Goal: Task Accomplishment & Management: Manage account settings

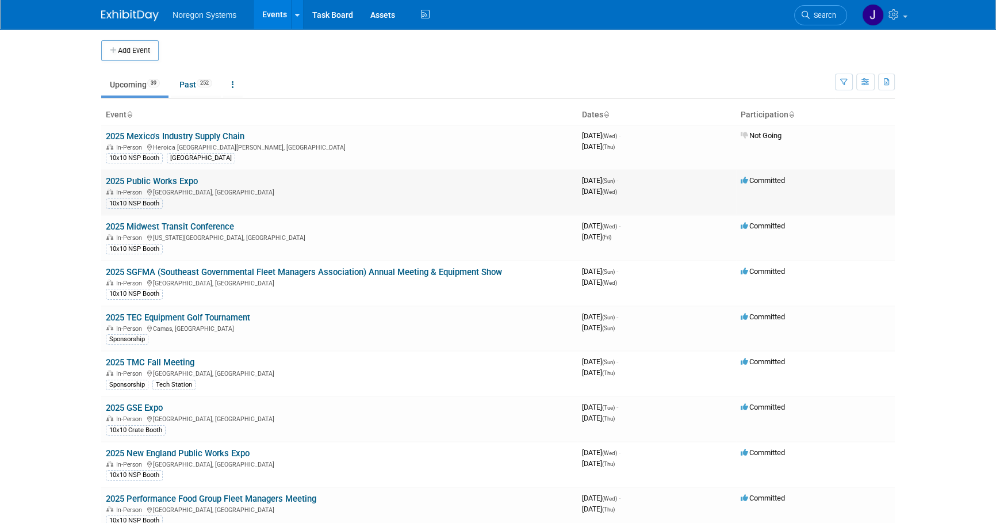
click at [170, 179] on link "2025 Public Works Expo" at bounding box center [152, 181] width 92 height 10
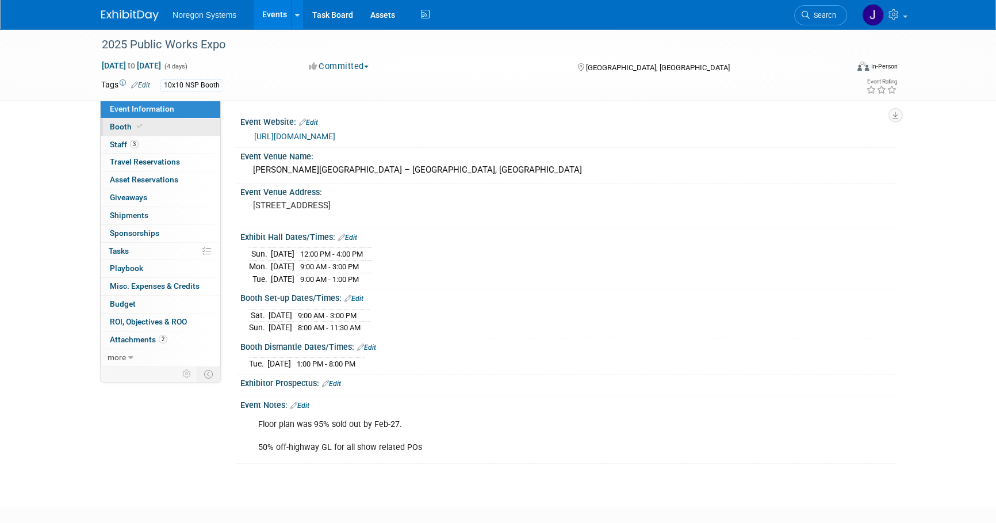
click at [163, 127] on link "Booth" at bounding box center [161, 127] width 120 height 17
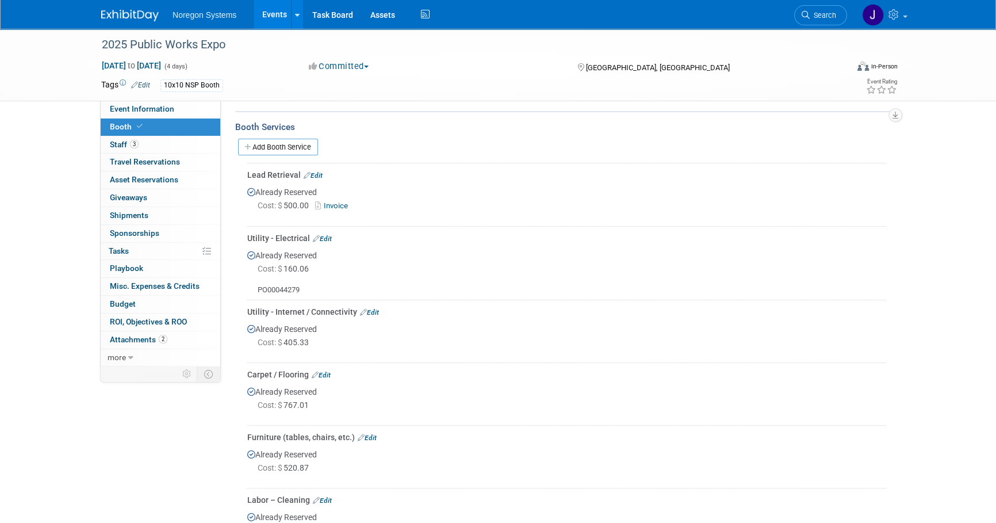
scroll to position [209, 0]
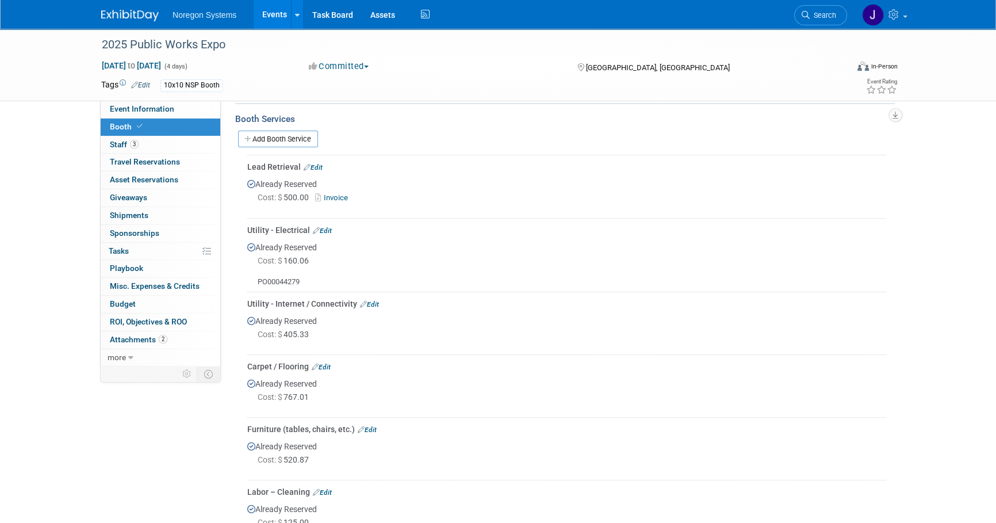
click at [375, 301] on link "Edit" at bounding box center [369, 304] width 19 height 8
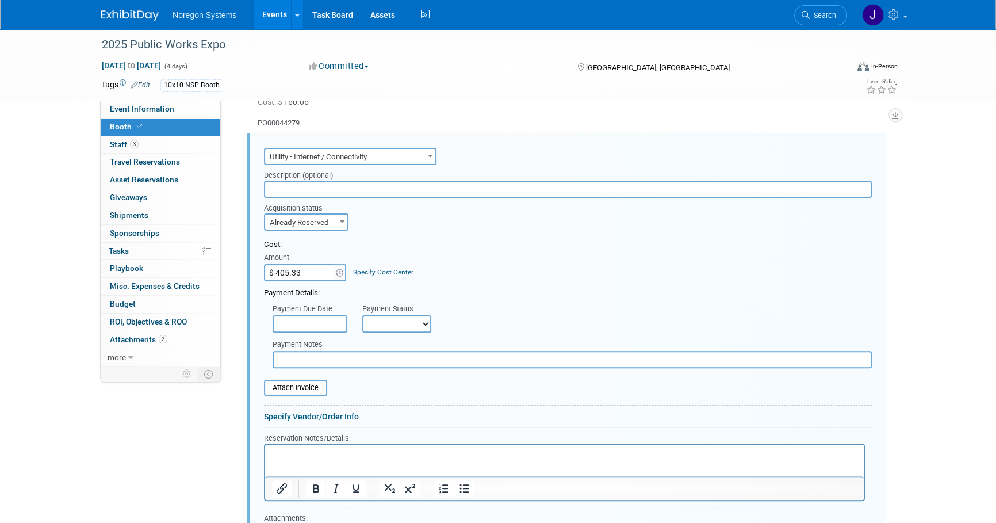
scroll to position [0, 0]
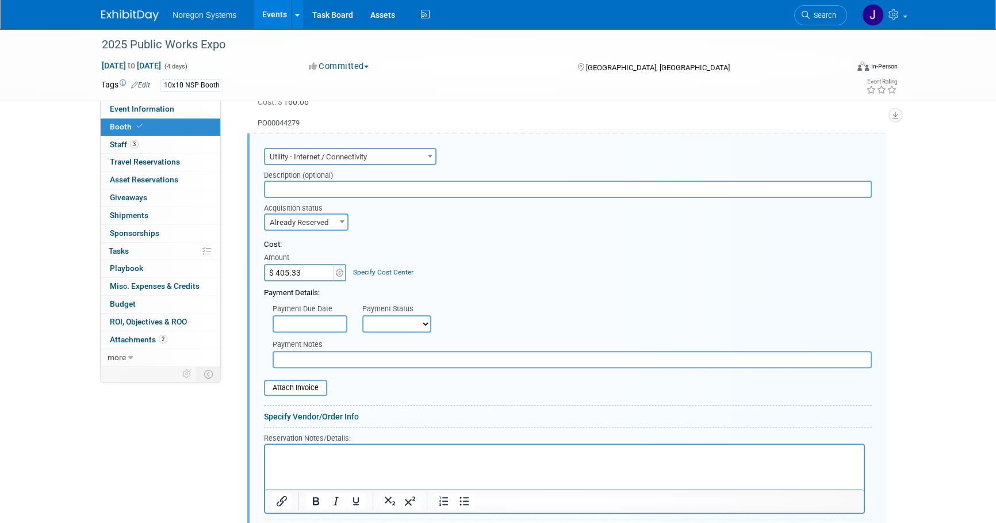
click at [336, 190] on input "text" at bounding box center [568, 189] width 608 height 17
click at [320, 362] on input "text" at bounding box center [572, 359] width 599 height 17
click at [330, 456] on p "Rich Text Area. Press ALT-0 for help." at bounding box center [565, 454] width 586 height 11
click at [307, 360] on input "text" at bounding box center [572, 359] width 599 height 17
click at [305, 449] on p "Rich Text Area. Press ALT-0 for help." at bounding box center [565, 454] width 586 height 11
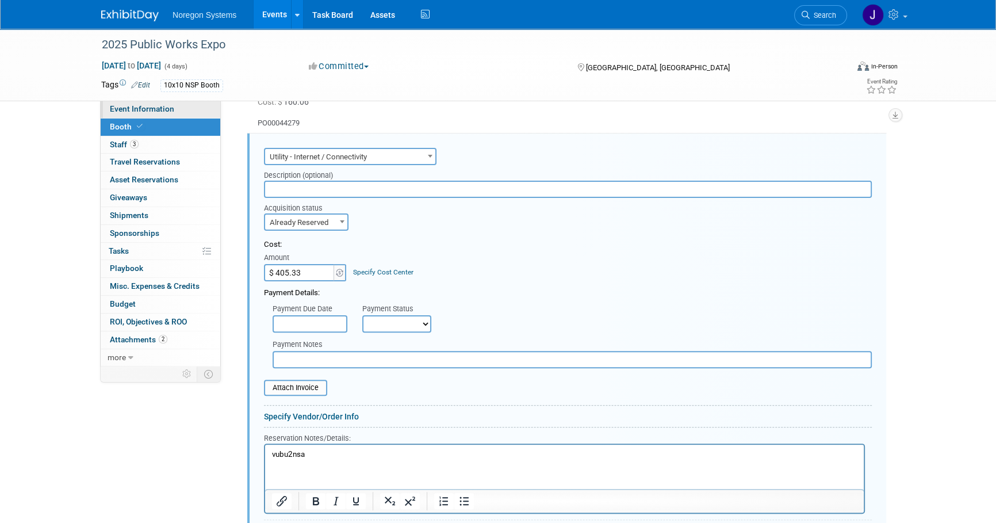
click at [130, 106] on span "Event Information" at bounding box center [142, 108] width 64 height 9
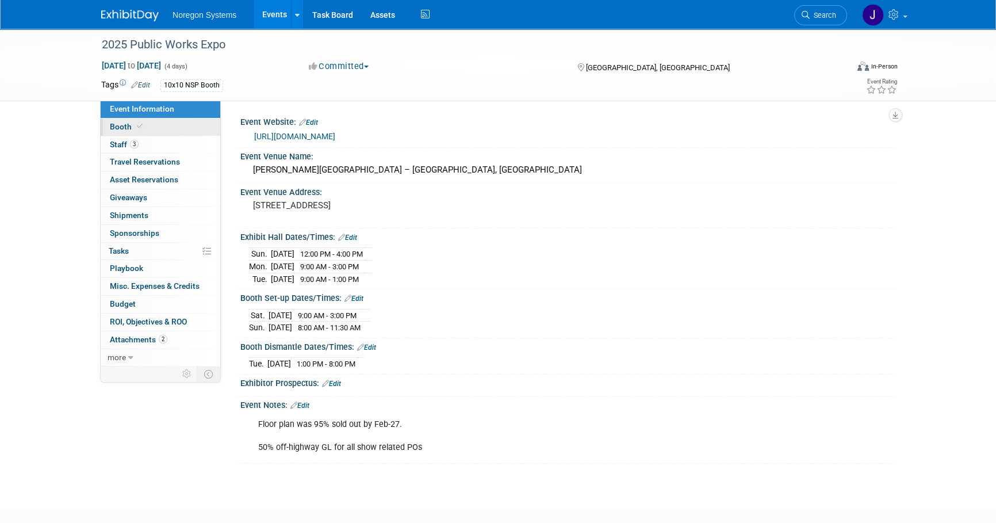
click at [139, 128] on icon at bounding box center [140, 126] width 6 height 6
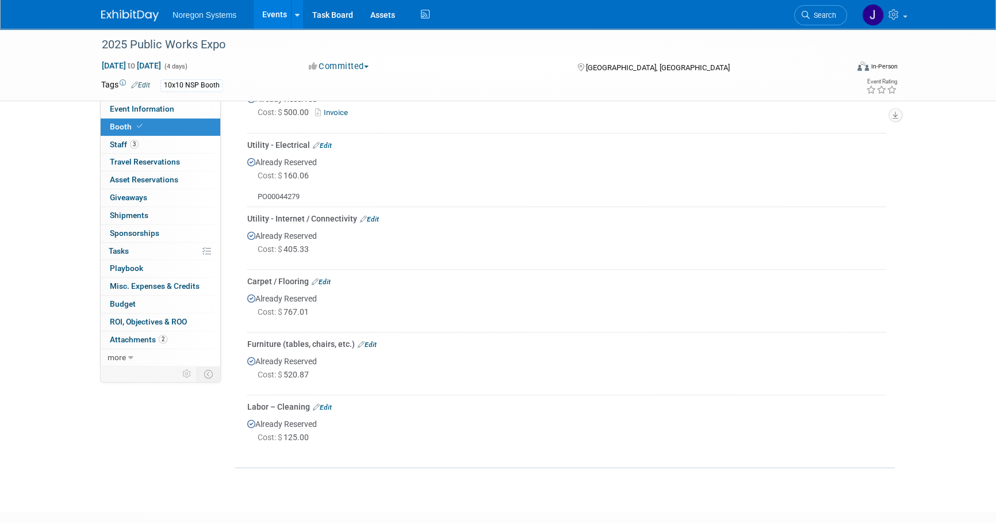
scroll to position [261, 0]
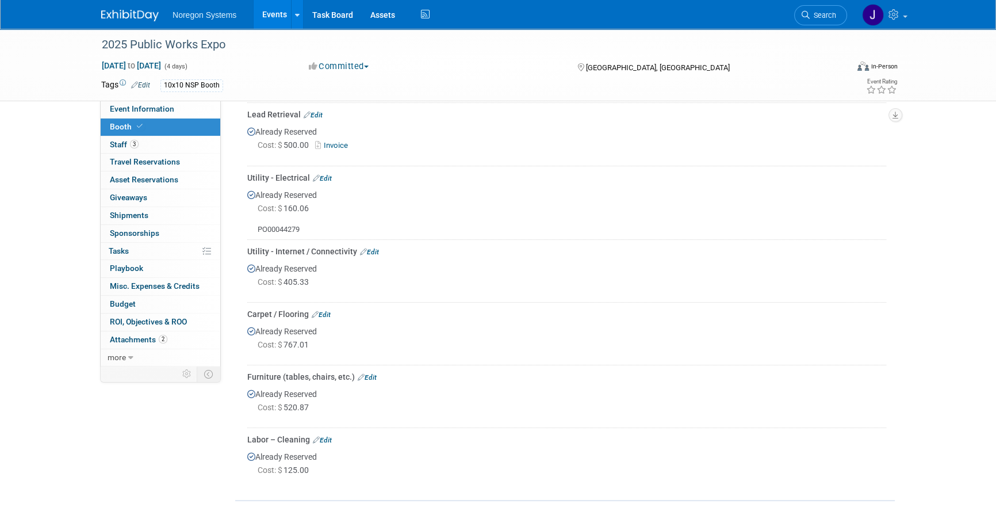
click at [379, 268] on div "Already Reserved Cost: $ 405.33" at bounding box center [566, 277] width 639 height 41
click at [134, 17] on img at bounding box center [130, 16] width 58 height 12
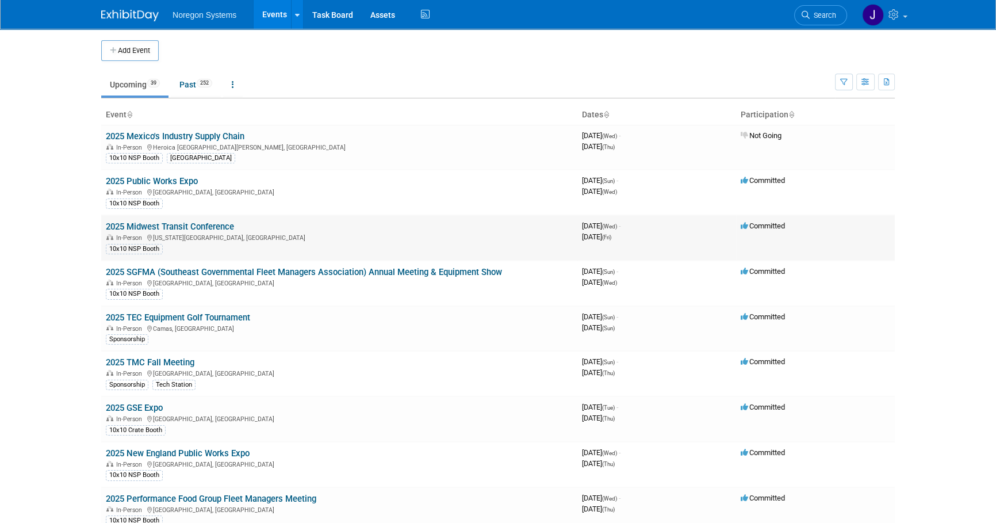
click at [206, 226] on link "2025 Midwest Transit Conference" at bounding box center [170, 226] width 128 height 10
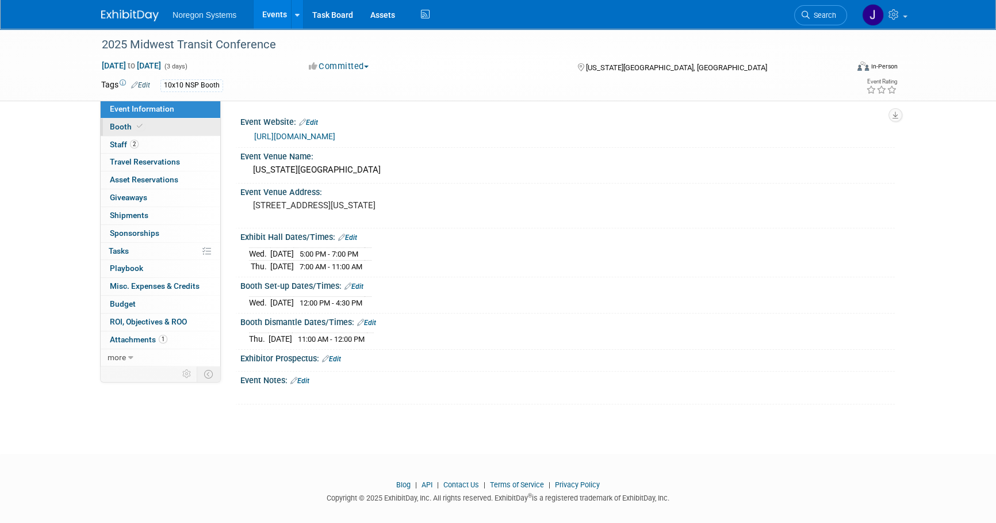
click at [150, 125] on link "Booth" at bounding box center [161, 127] width 120 height 17
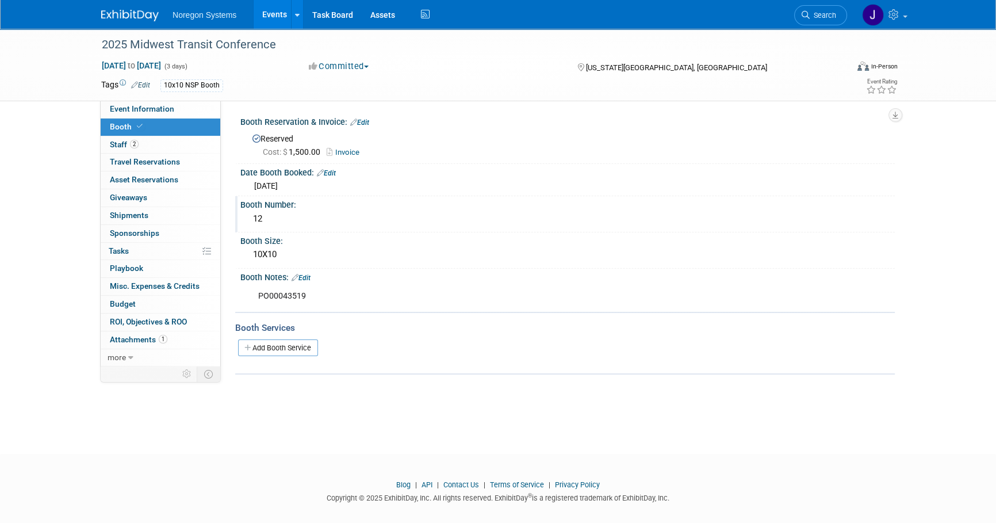
click at [272, 216] on div "12" at bounding box center [567, 219] width 637 height 18
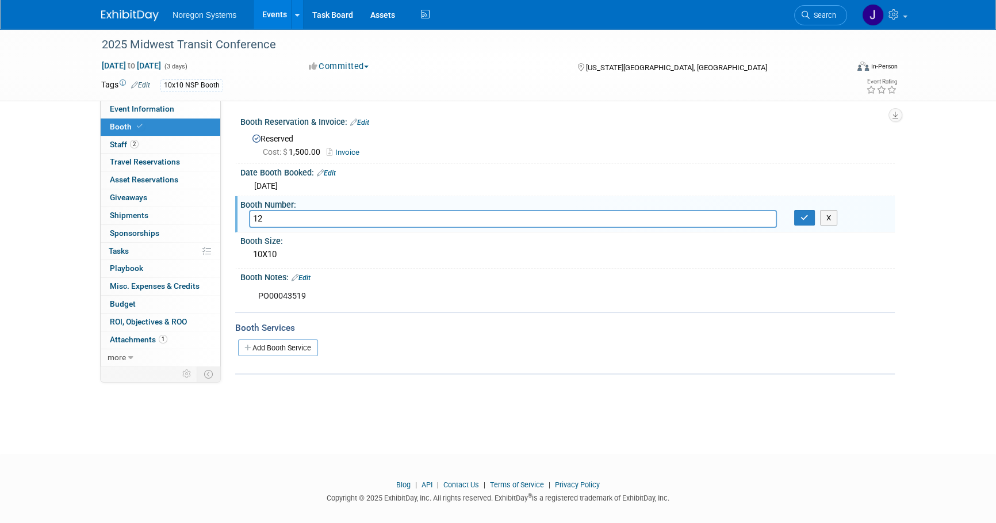
drag, startPoint x: 274, startPoint y: 218, endPoint x: 236, endPoint y: 217, distance: 38.0
click at [236, 217] on div "Booth Number: 12 12 X" at bounding box center [565, 214] width 660 height 36
type input "21"
click at [813, 216] on button "button" at bounding box center [804, 218] width 21 height 16
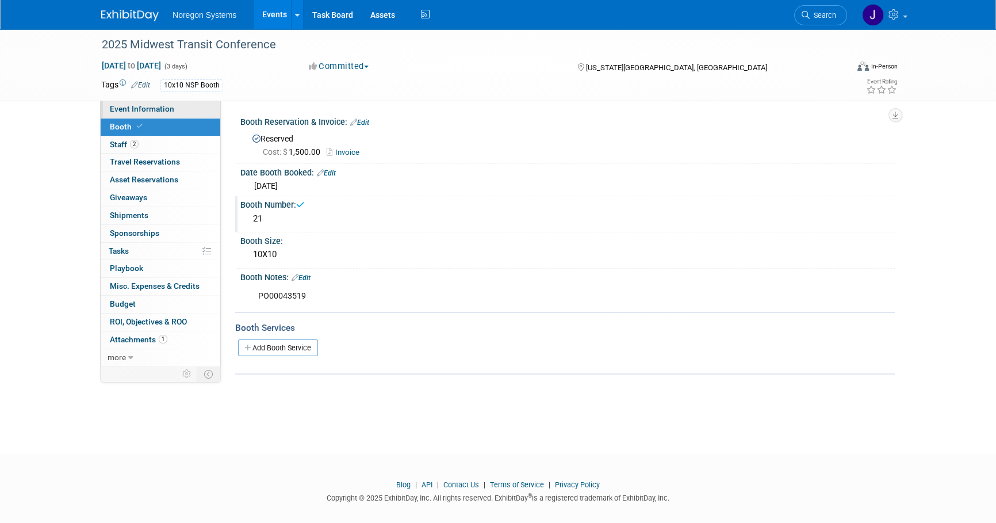
click at [152, 109] on span "Event Information" at bounding box center [142, 108] width 64 height 9
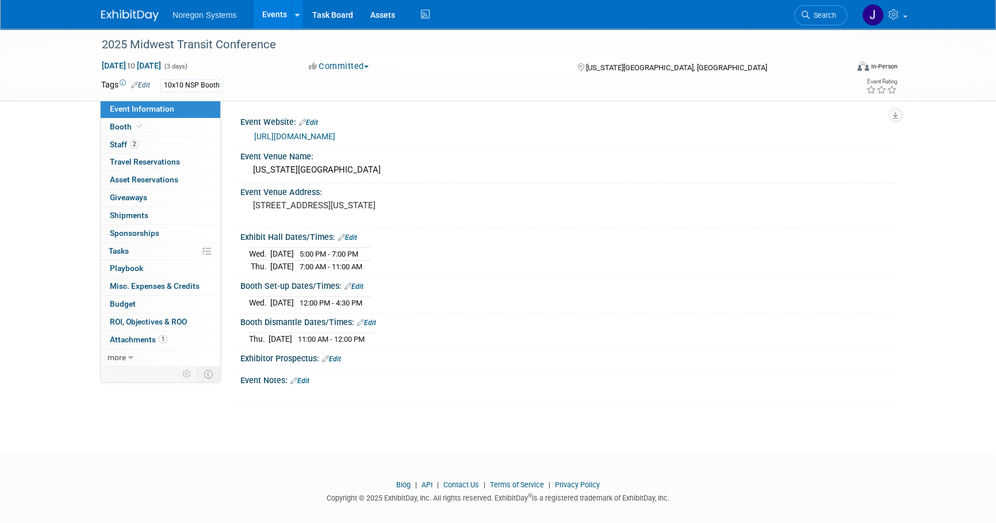
click at [335, 137] on link "https://www.midwesttransitconference.com/exhibitor-and-sponsor-information" at bounding box center [294, 136] width 81 height 9
click at [826, 12] on span "Search" at bounding box center [823, 15] width 26 height 9
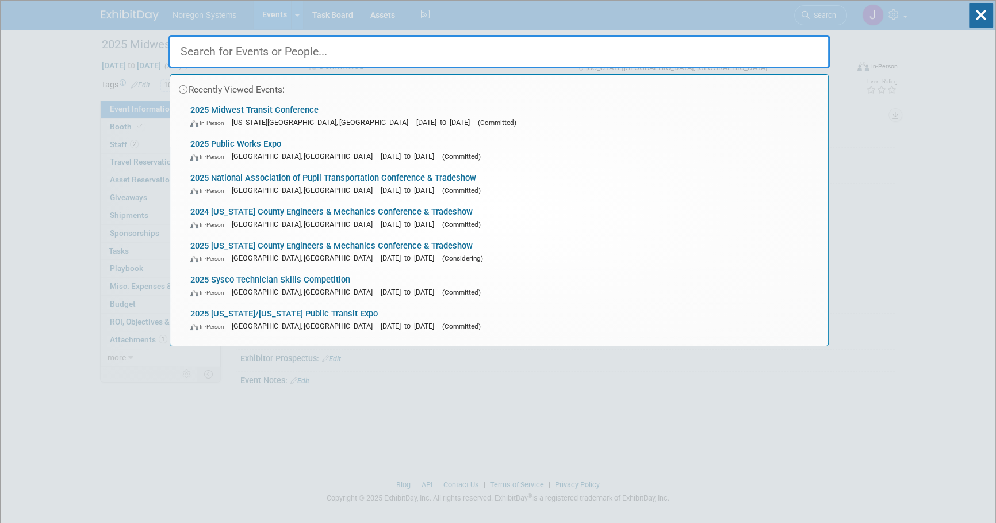
click at [720, 51] on input "text" at bounding box center [500, 51] width 662 height 33
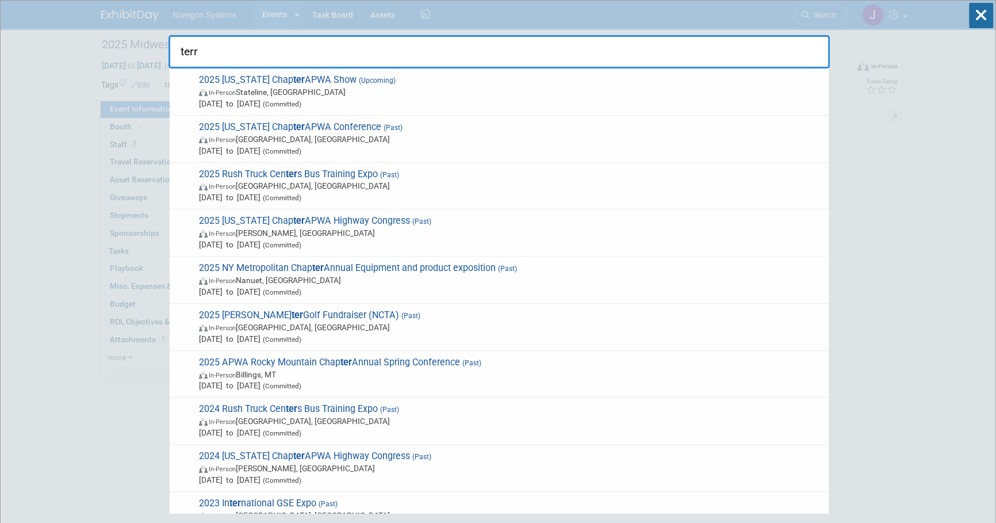
type input "terra"
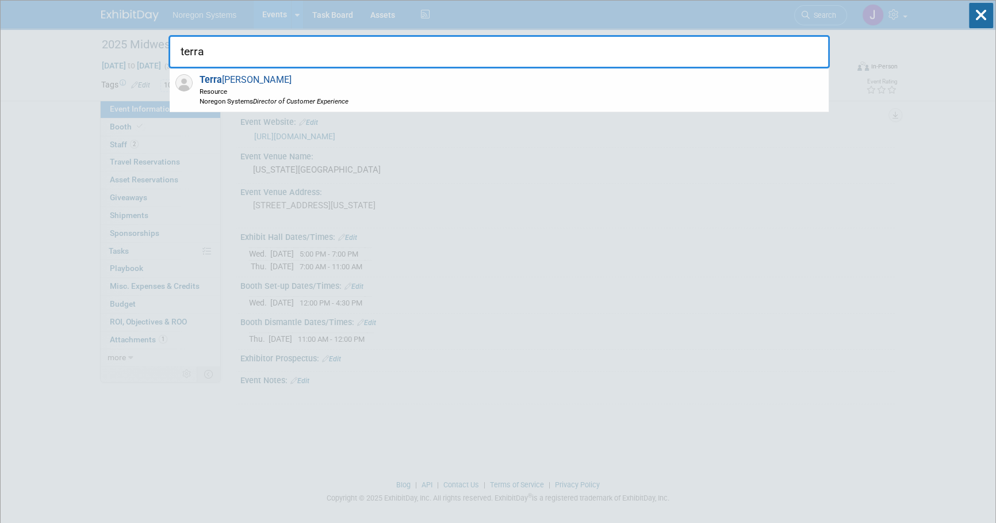
click at [263, 62] on input "terra" at bounding box center [500, 51] width 662 height 33
drag, startPoint x: 264, startPoint y: 60, endPoint x: 109, endPoint y: 39, distance: 156.7
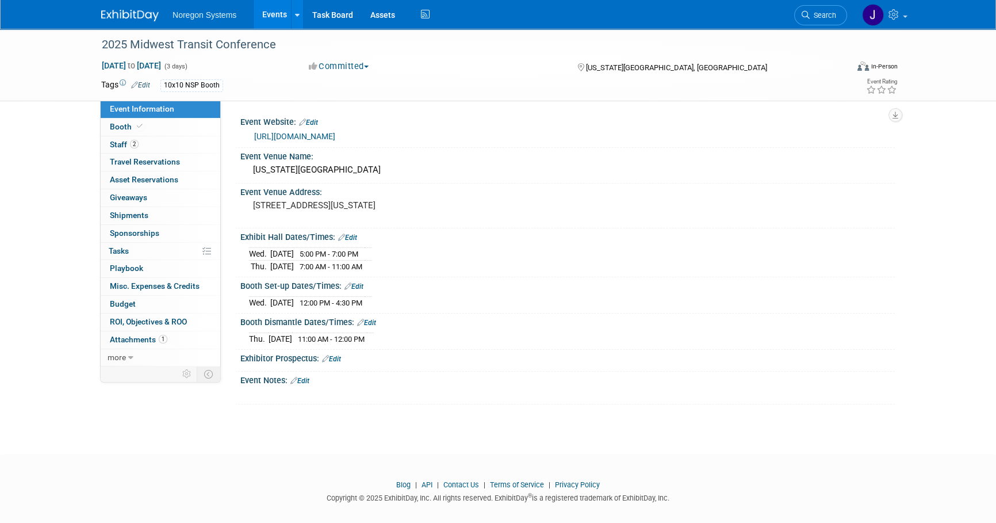
click at [840, 420] on div "2025 Midwest Transit Conference Sep 3, 2025 to Sep 5, 2025 (3 days) Sep 3, 2025…" at bounding box center [498, 231] width 996 height 404
click at [154, 125] on link "Booth" at bounding box center [161, 127] width 120 height 17
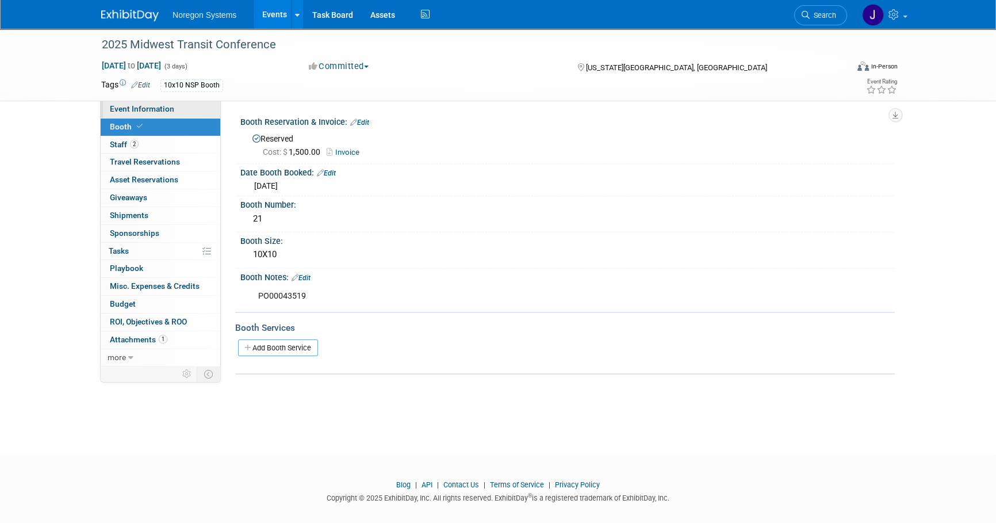
click at [155, 109] on span "Event Information" at bounding box center [142, 108] width 64 height 9
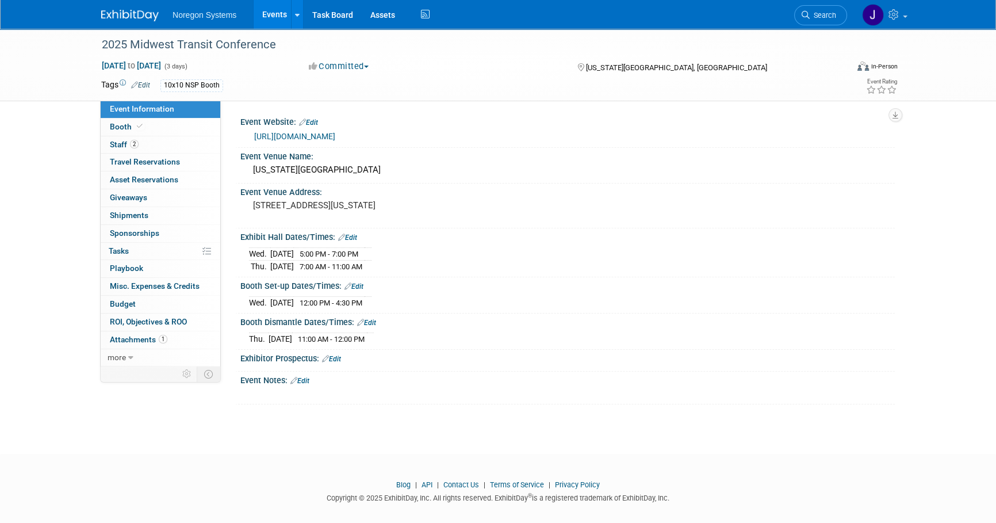
click at [363, 282] on link "Edit" at bounding box center [354, 286] width 19 height 8
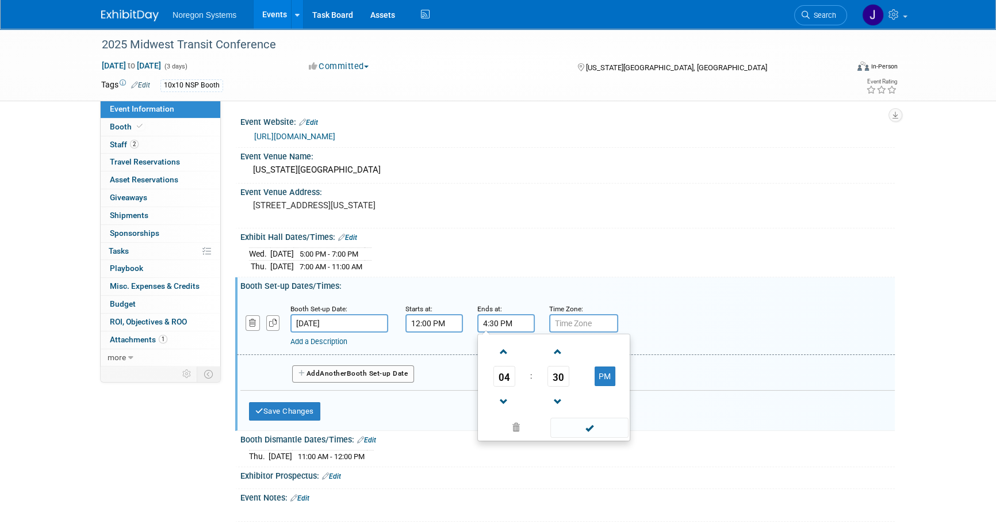
click at [494, 320] on input "4:30 PM" at bounding box center [506, 323] width 58 height 18
click at [557, 397] on span at bounding box center [558, 402] width 20 height 20
click at [562, 377] on span "29" at bounding box center [559, 376] width 22 height 21
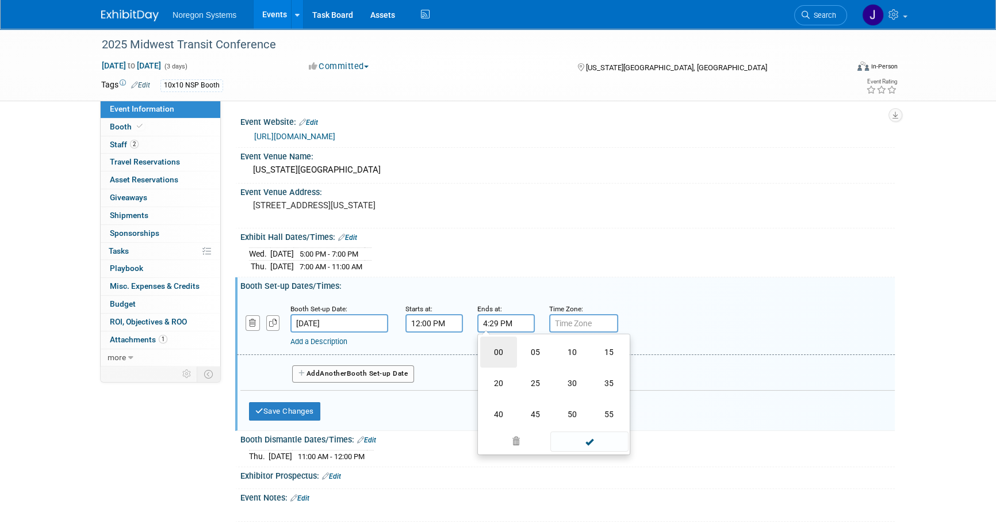
click at [503, 349] on td "00" at bounding box center [498, 352] width 37 height 31
type input "4:00 PM"
click at [603, 293] on div "Booth Set-up Date: Sep 3, 2025 Starts at: 12:00 PM Ends at: 4:00 PM Time Zone: …" at bounding box center [567, 341] width 637 height 97
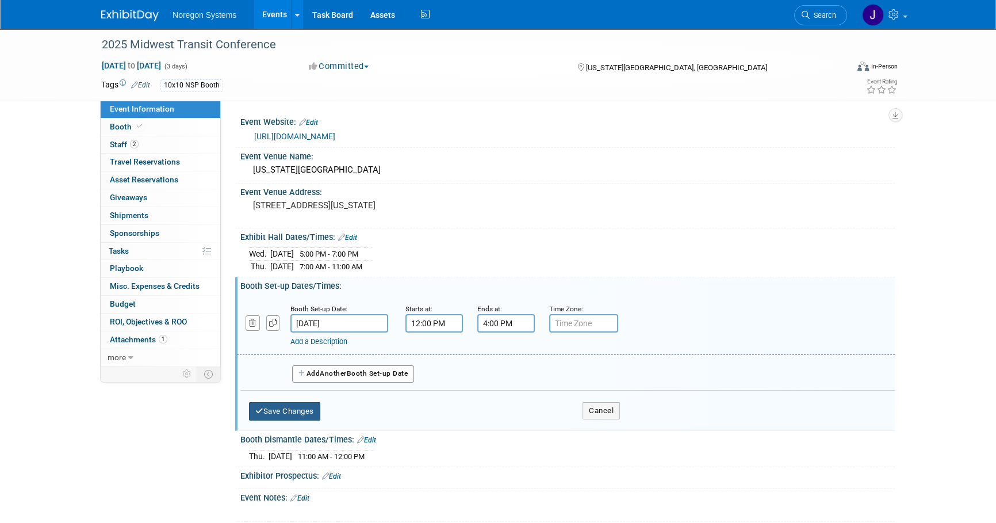
click at [315, 411] on button "Save Changes" at bounding box center [284, 411] width 71 height 18
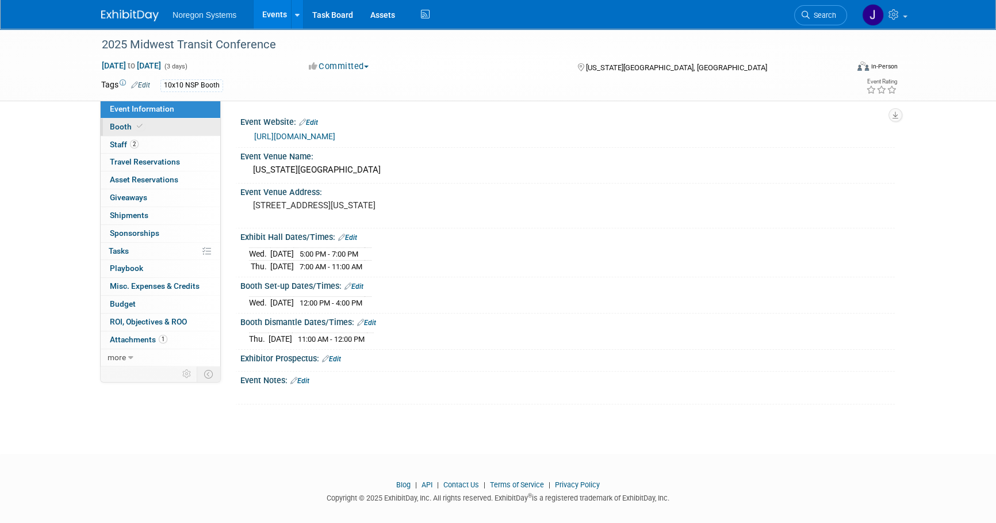
click at [192, 131] on link "Booth" at bounding box center [161, 127] width 120 height 17
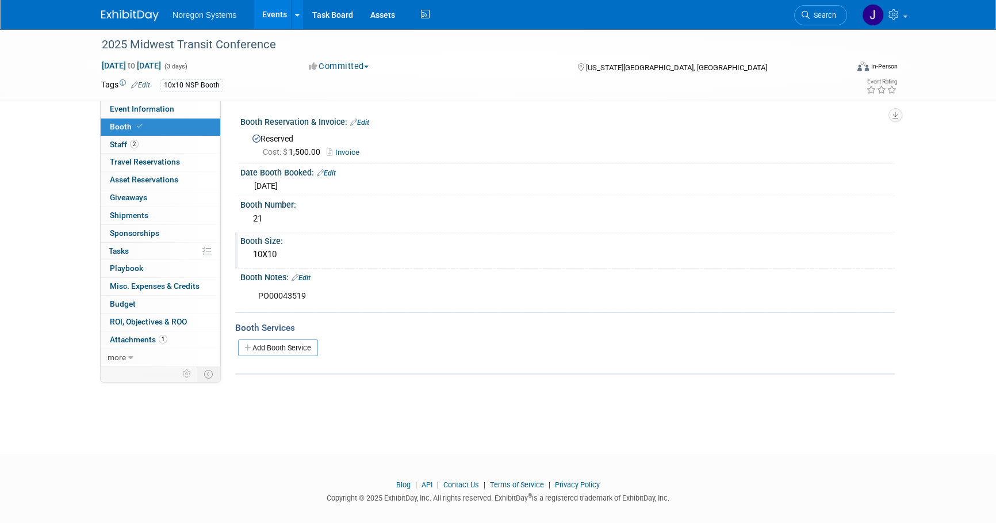
click at [283, 256] on div "10X10" at bounding box center [567, 255] width 637 height 18
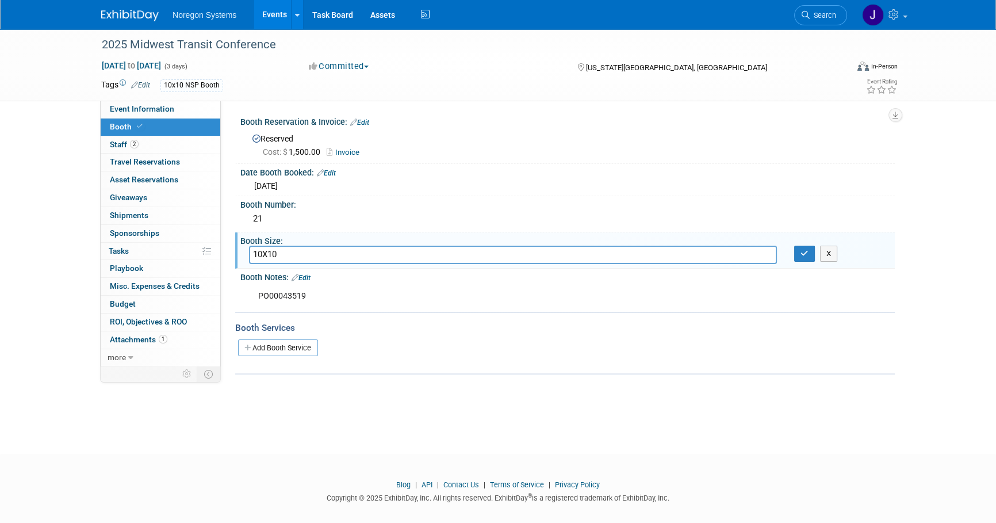
drag, startPoint x: 283, startPoint y: 256, endPoint x: 235, endPoint y: 252, distance: 47.9
click at [235, 252] on div "Booth Size: 10X10 10X10 X" at bounding box center [565, 250] width 660 height 36
type input "8X10"
click at [798, 252] on button "button" at bounding box center [804, 254] width 21 height 16
